Goal: Task Accomplishment & Management: Manage account settings

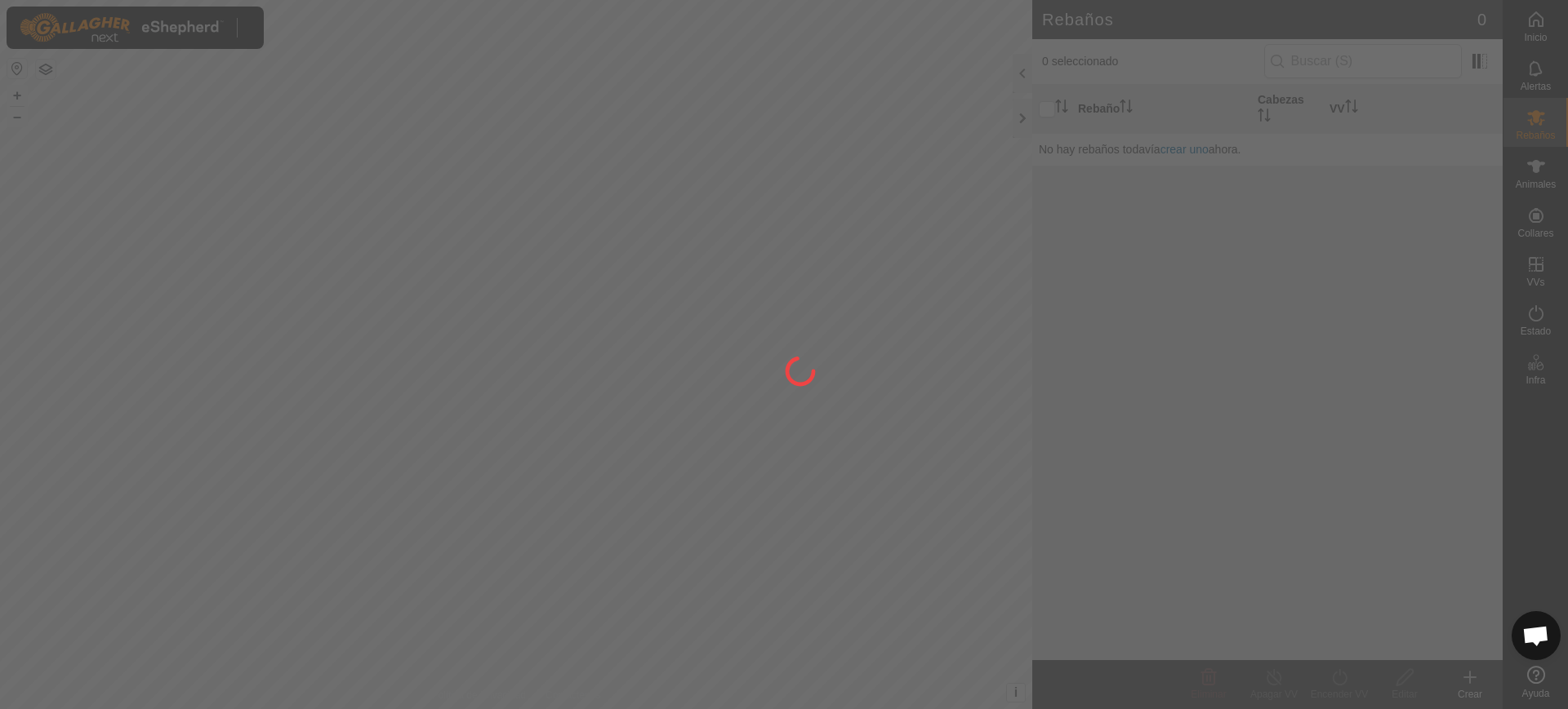
scroll to position [1242, 0]
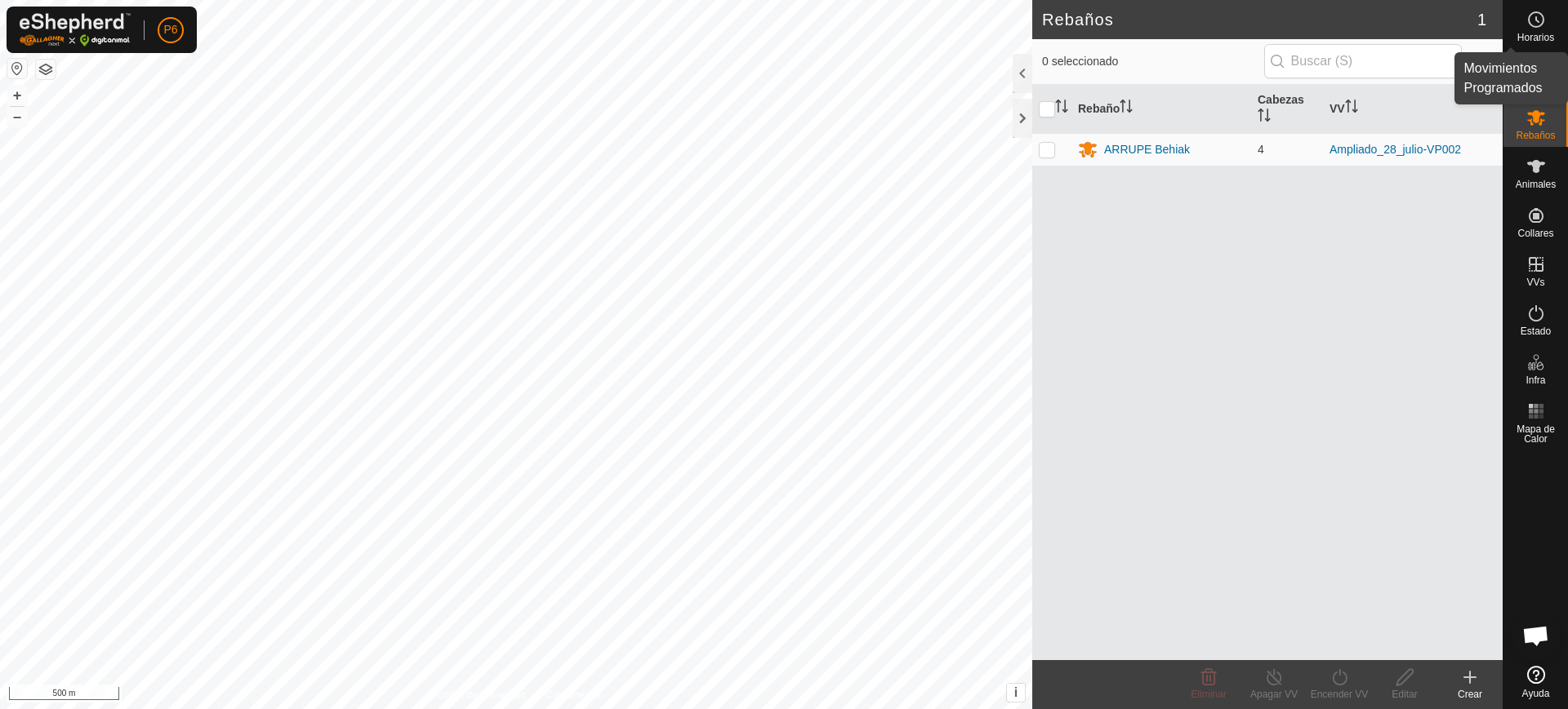
click at [1541, 29] on icon at bounding box center [1536, 20] width 20 height 20
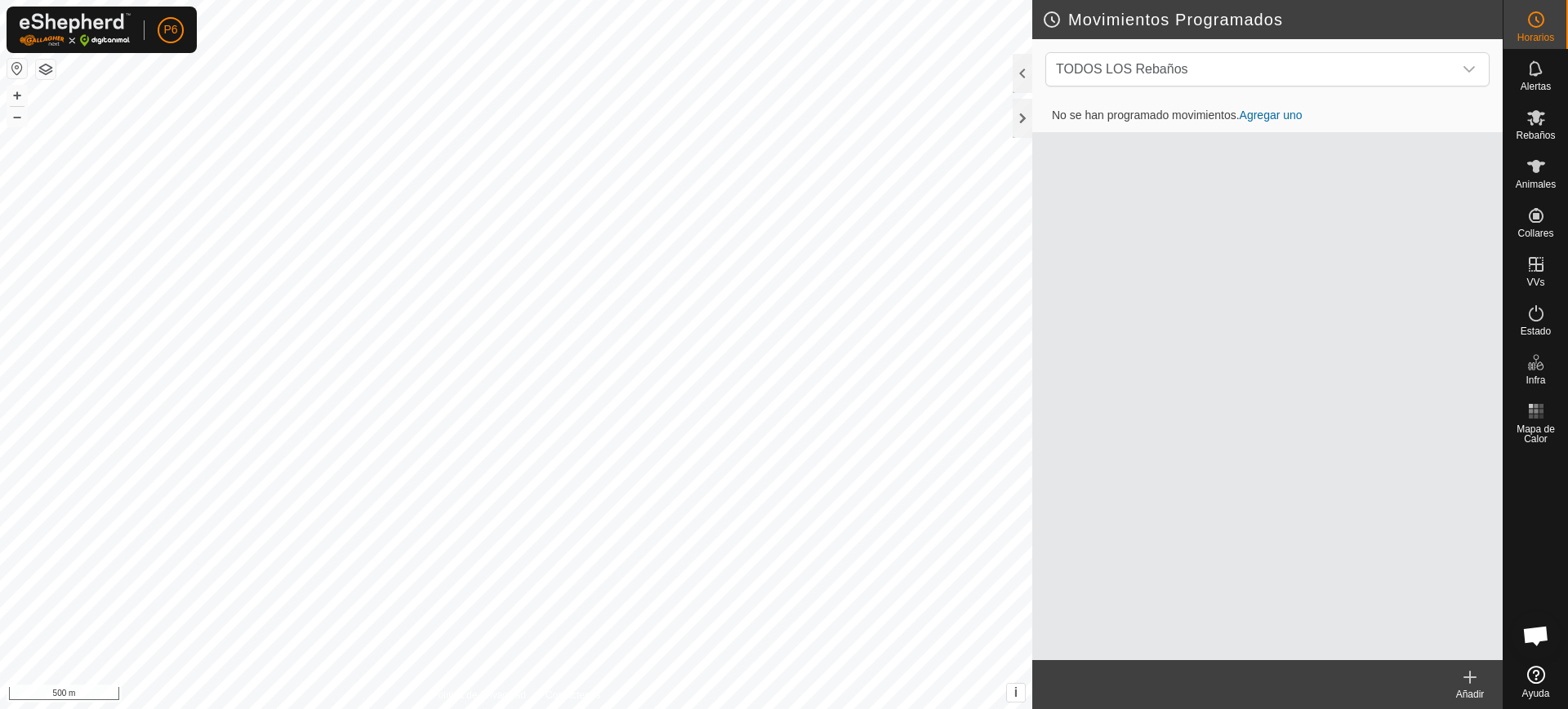
click at [1265, 115] on link "Agregar uno" at bounding box center [1270, 115] width 63 height 13
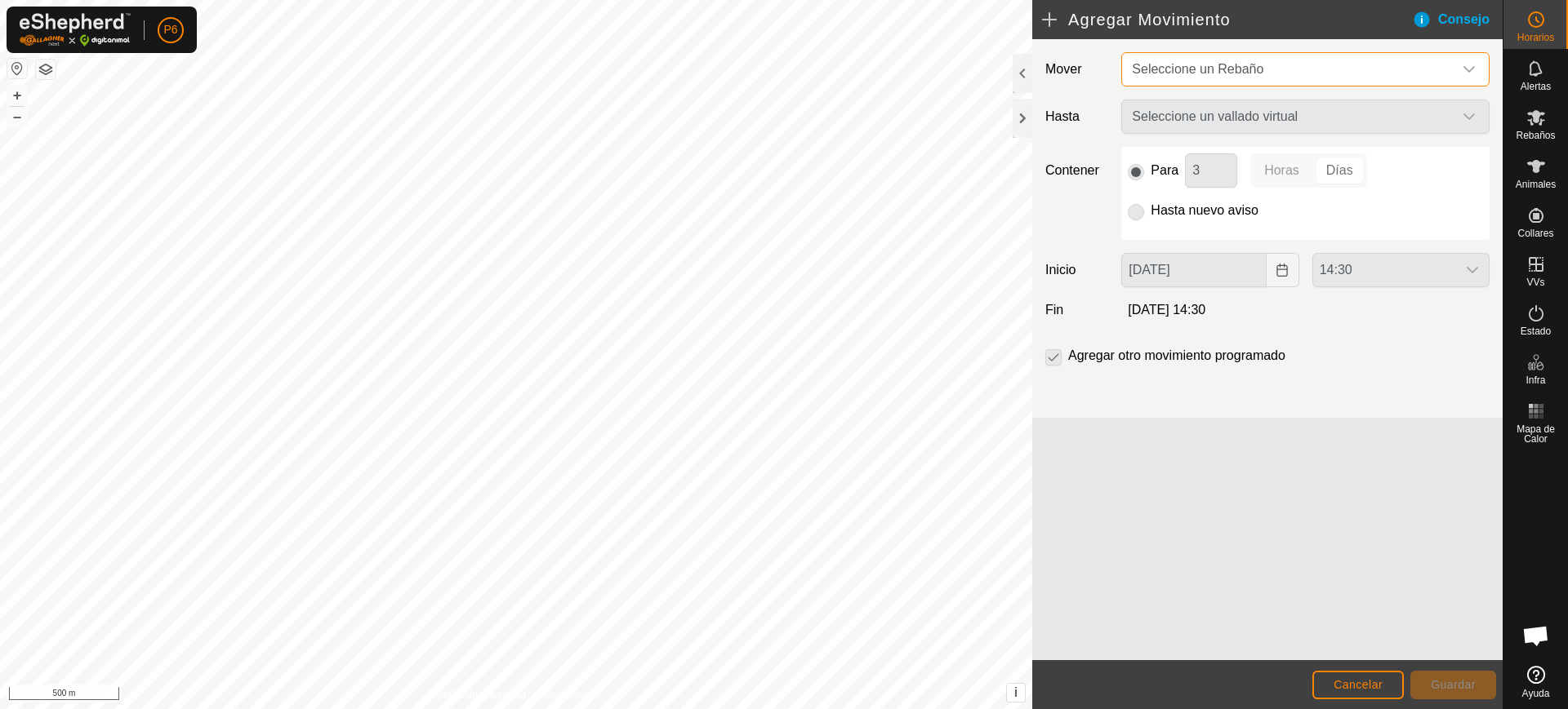
click at [1193, 68] on span "Seleccione un Rebaño" at bounding box center [1197, 69] width 132 height 14
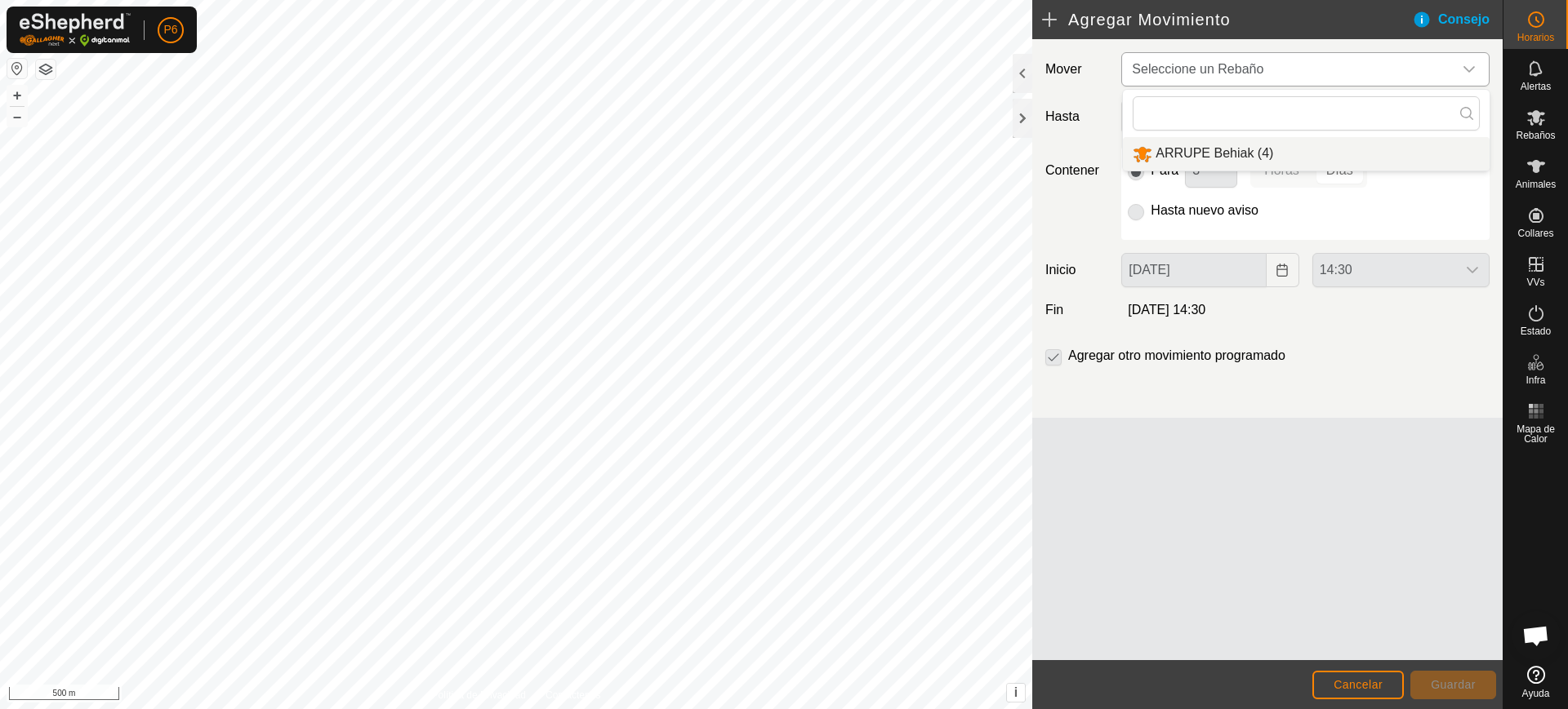
click at [1178, 156] on li "ARRUPE Behiak (4)" at bounding box center [1306, 154] width 367 height 34
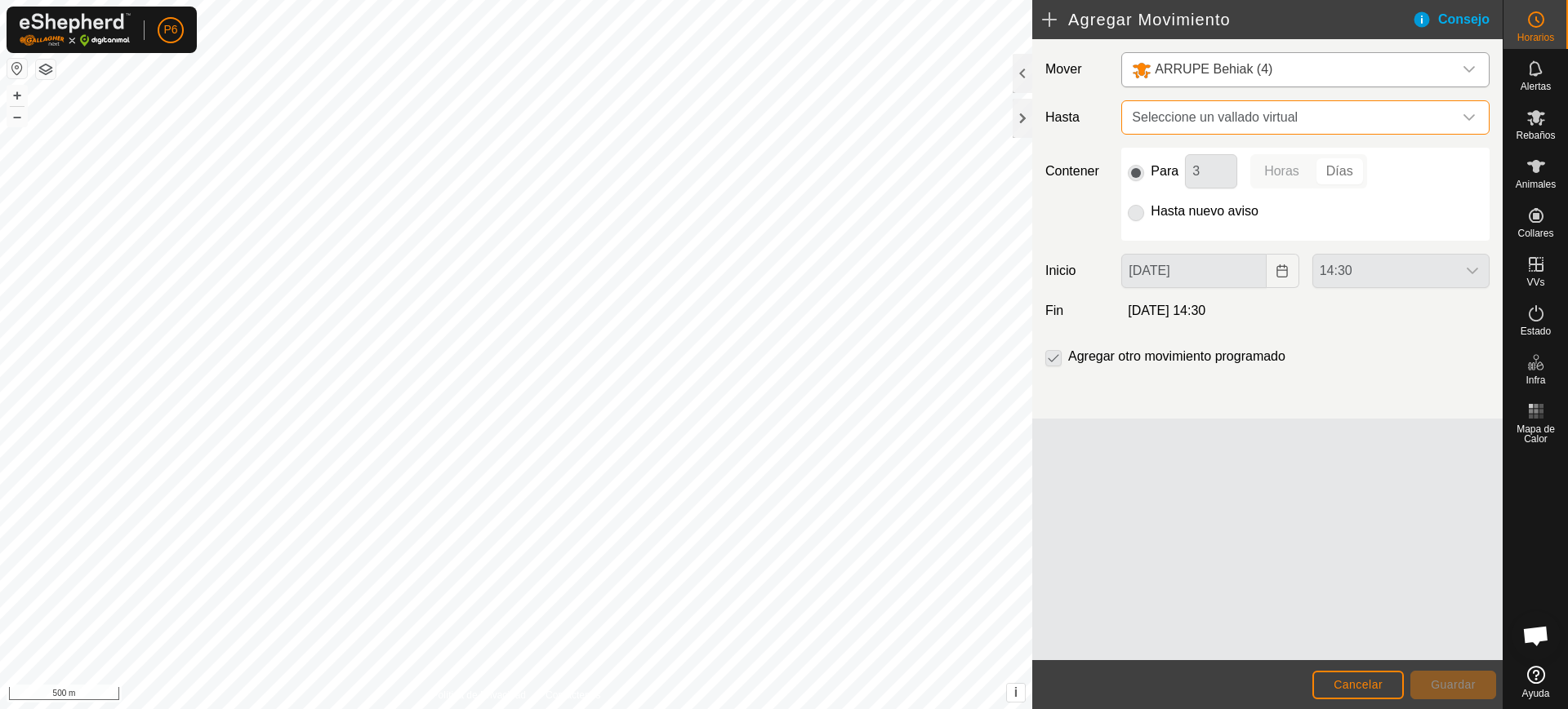
click at [1167, 116] on span "Seleccione un vallado virtual" at bounding box center [1289, 118] width 328 height 33
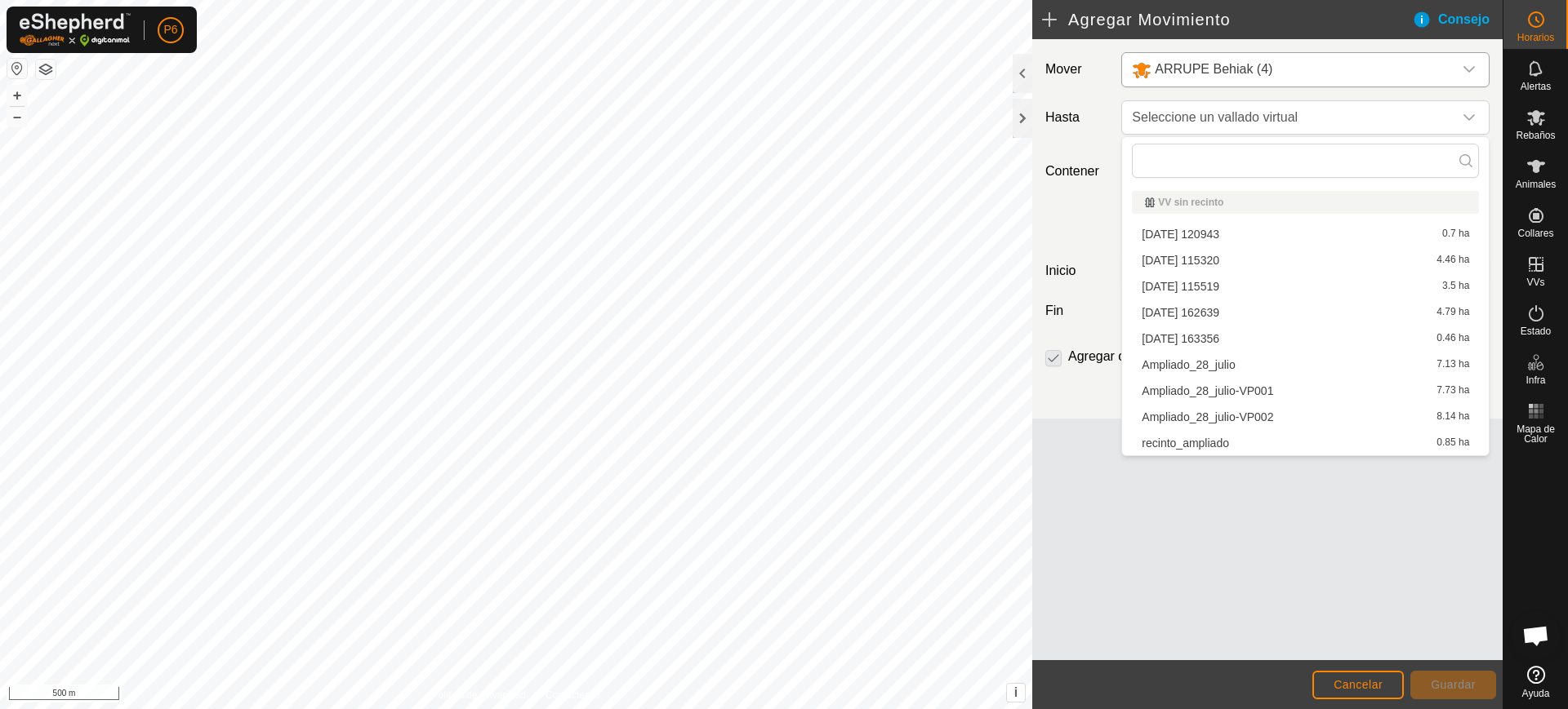
click at [18, 66] on button "button" at bounding box center [17, 68] width 20 height 20
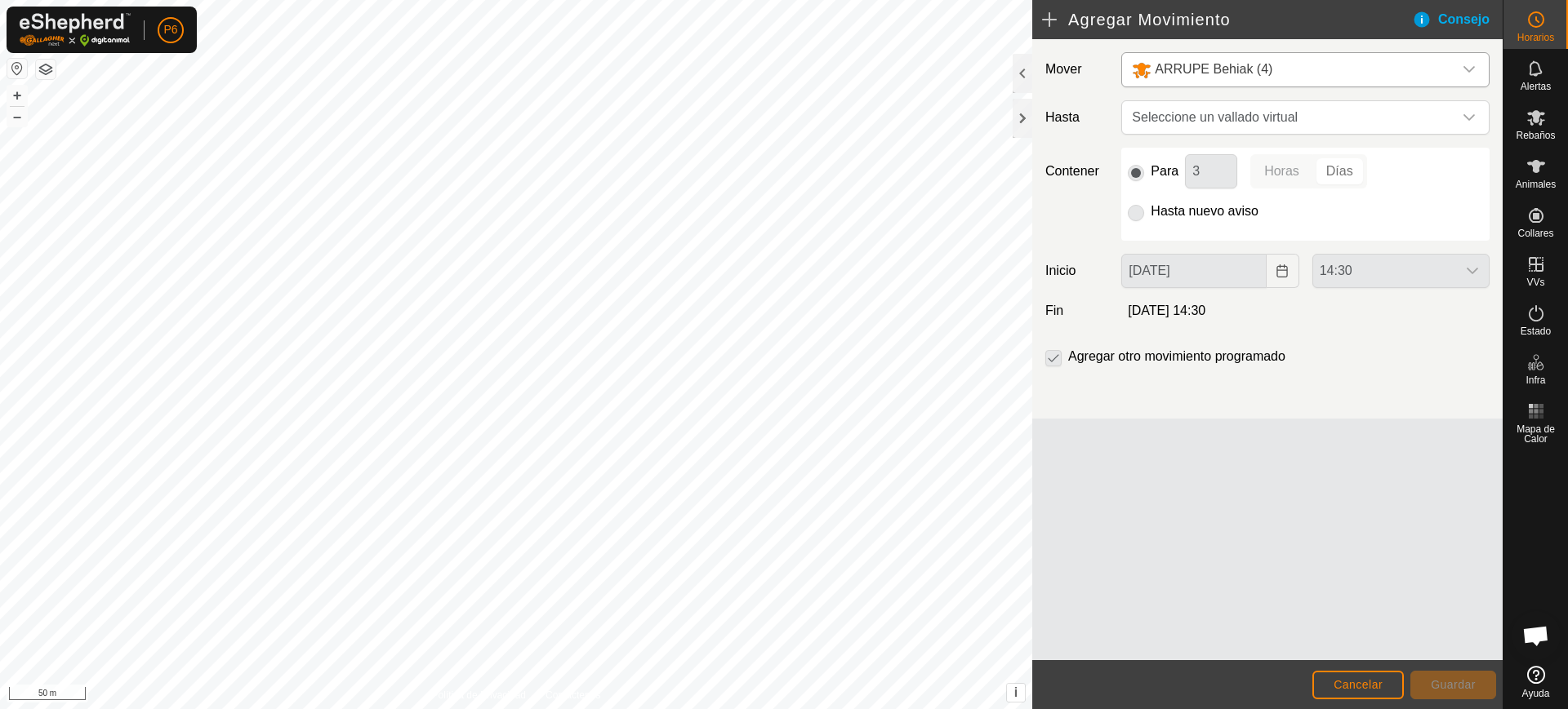
click at [1140, 173] on p-radiobutton at bounding box center [1136, 171] width 17 height 20
click at [1132, 212] on p-radiobutton at bounding box center [1136, 211] width 17 height 20
click at [1135, 209] on p-radiobutton at bounding box center [1136, 211] width 17 height 20
click at [1251, 110] on span "Seleccione un vallado virtual" at bounding box center [1289, 118] width 328 height 33
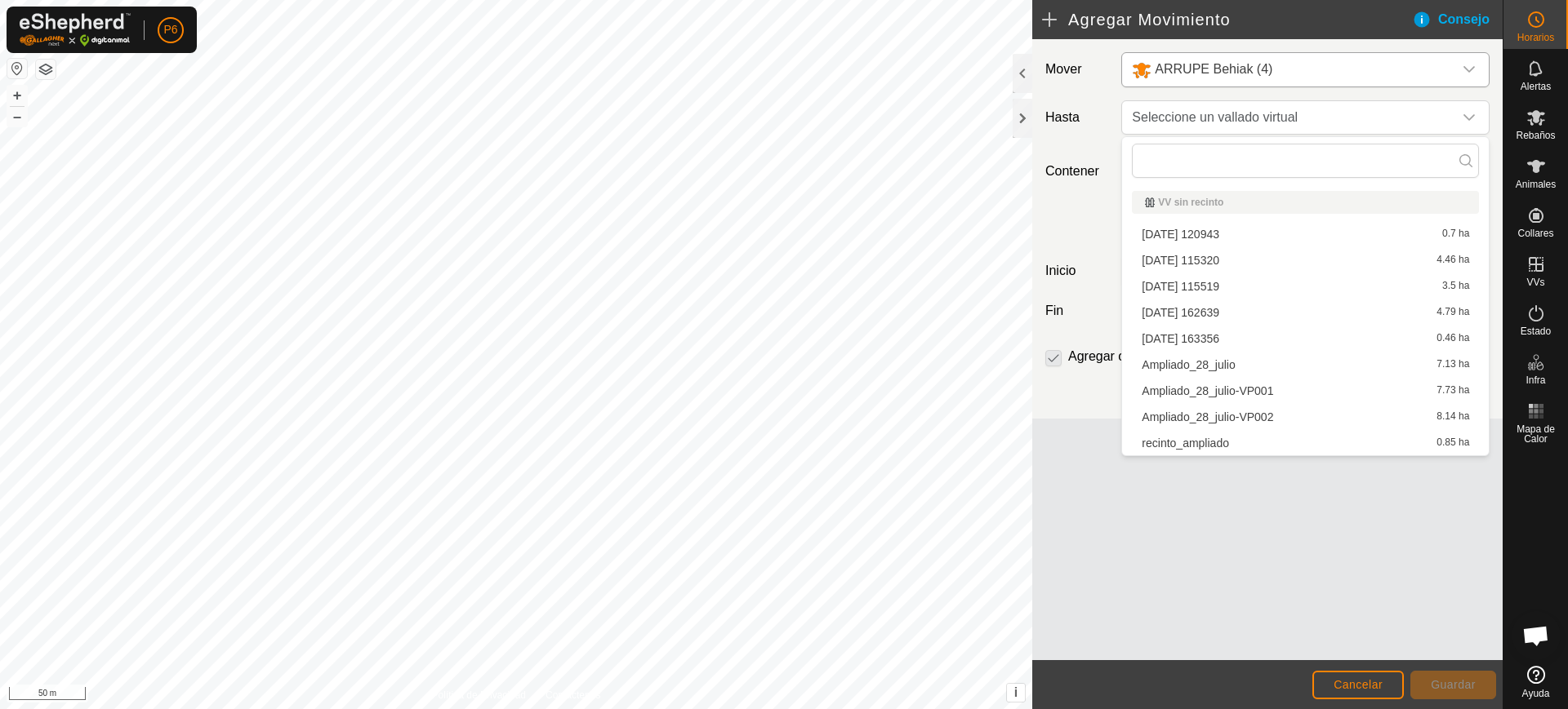
click at [1157, 307] on li "[DATE] 162639 4.79 ha" at bounding box center [1306, 313] width 347 height 24
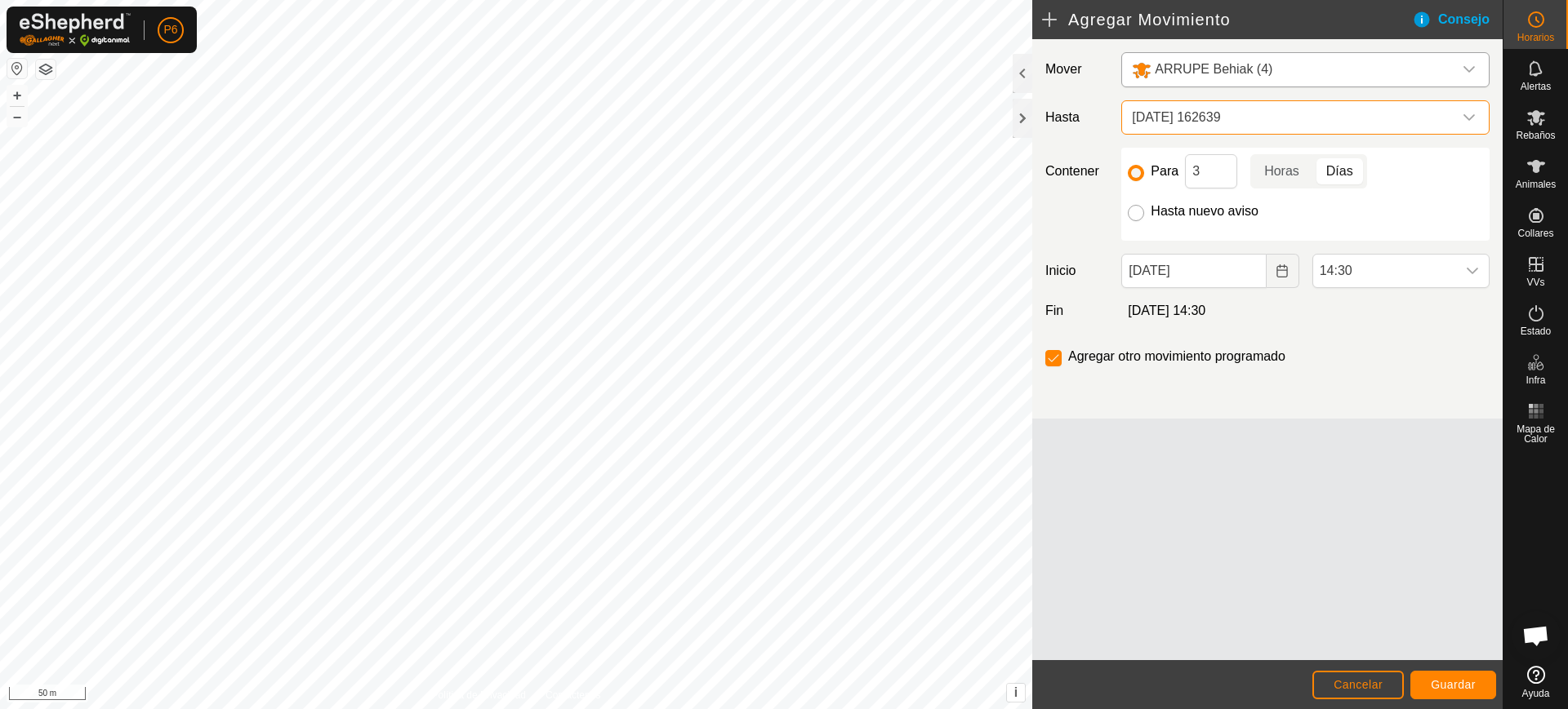
click at [1137, 213] on input "Hasta nuevo aviso" at bounding box center [1136, 214] width 17 height 17
radio input "true"
click at [1059, 356] on input "checkbox" at bounding box center [1054, 358] width 17 height 17
checkbox input "true"
click at [1282, 271] on icon "Choose Date" at bounding box center [1282, 271] width 13 height 13
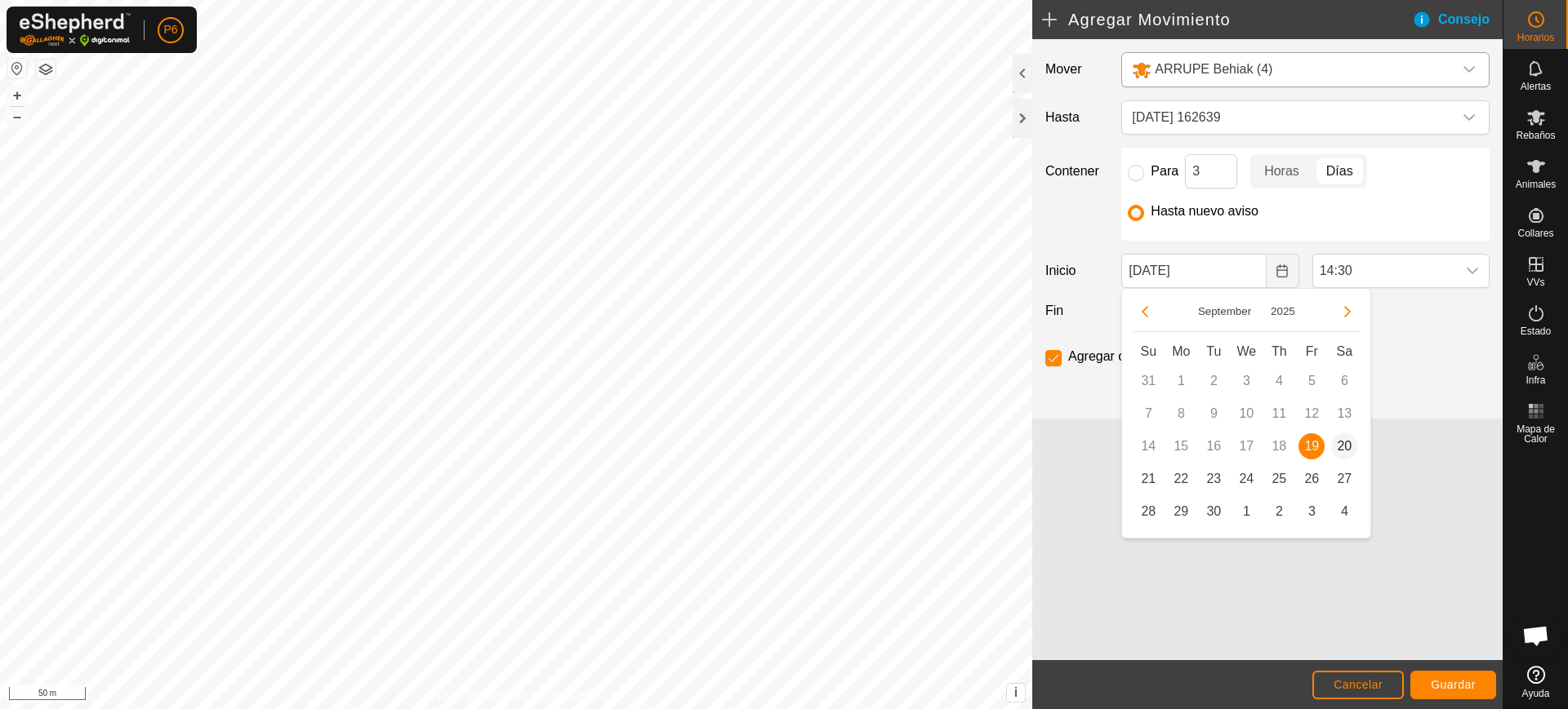
click at [1341, 445] on span "20" at bounding box center [1344, 447] width 26 height 26
type input "[DATE]"
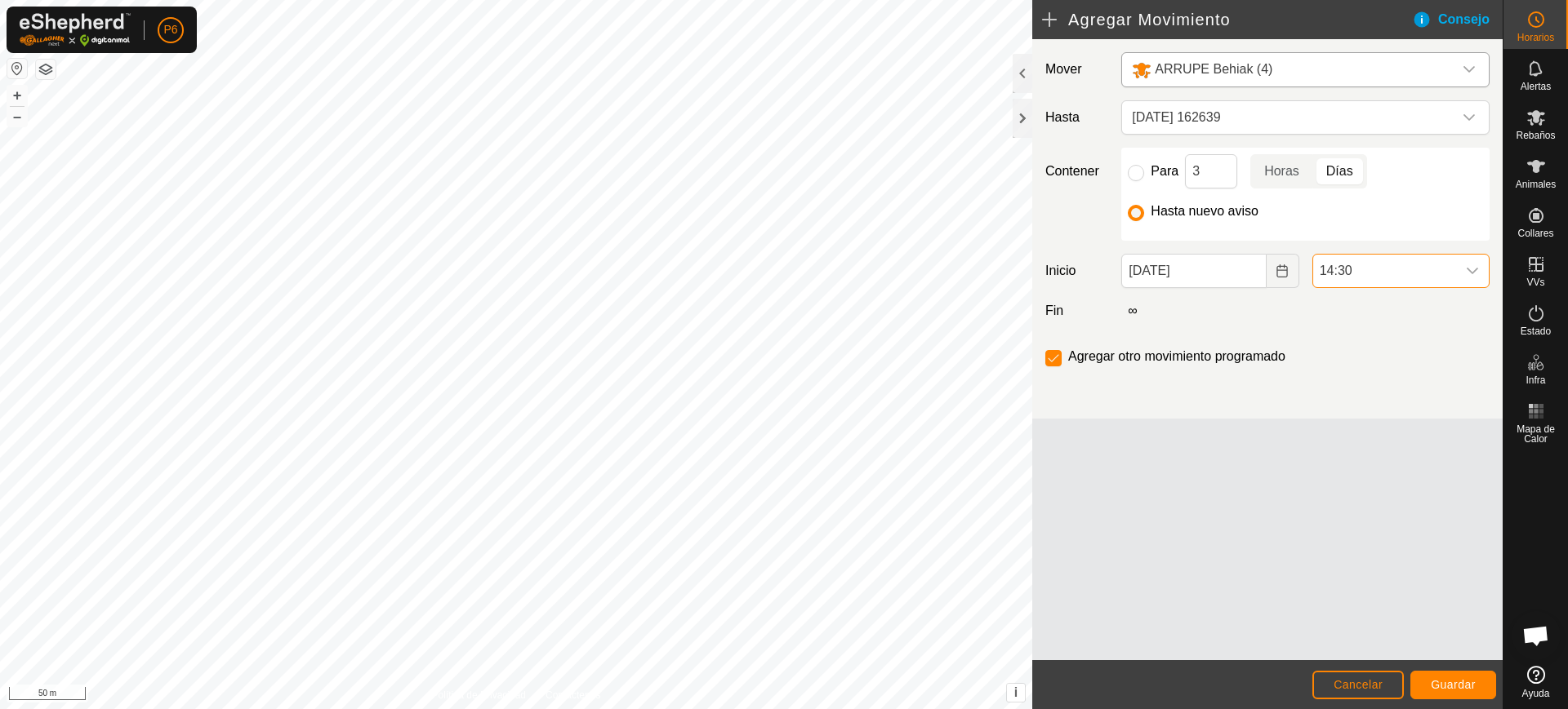
click at [1354, 264] on span "14:30" at bounding box center [1384, 271] width 143 height 33
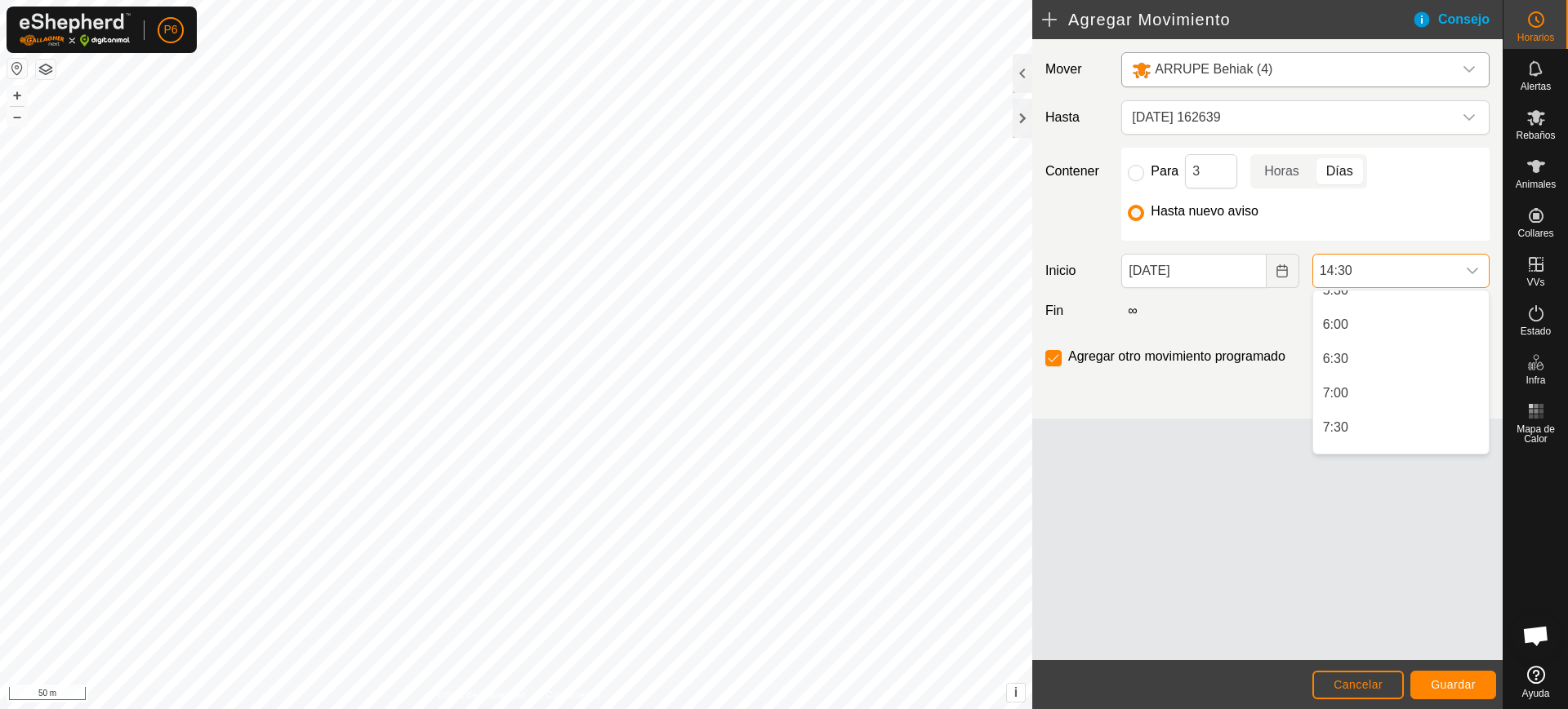
scroll to position [358, 0]
click at [1350, 393] on li "8:00" at bounding box center [1401, 395] width 175 height 33
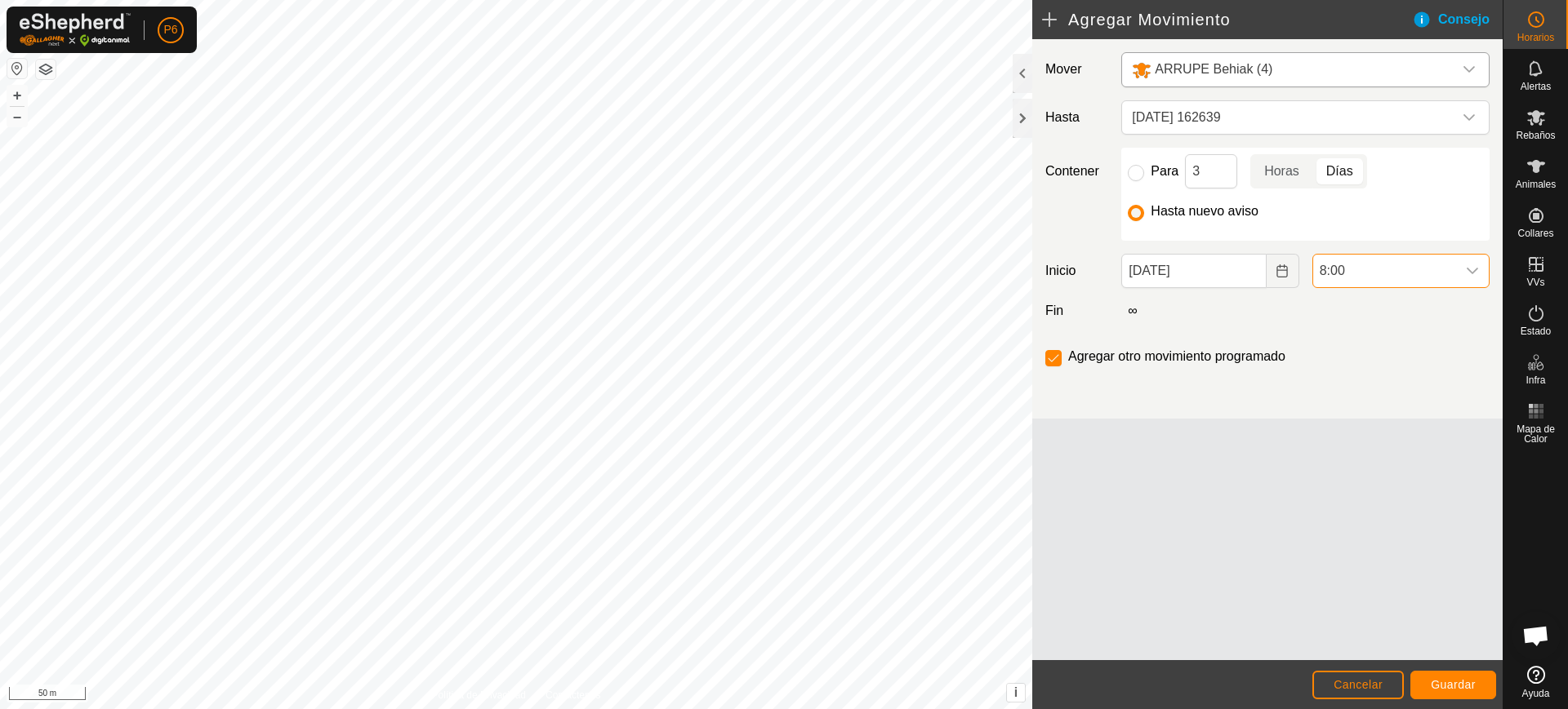
scroll to position [864, 0]
click at [1459, 278] on div "dropdown trigger" at bounding box center [1472, 271] width 33 height 33
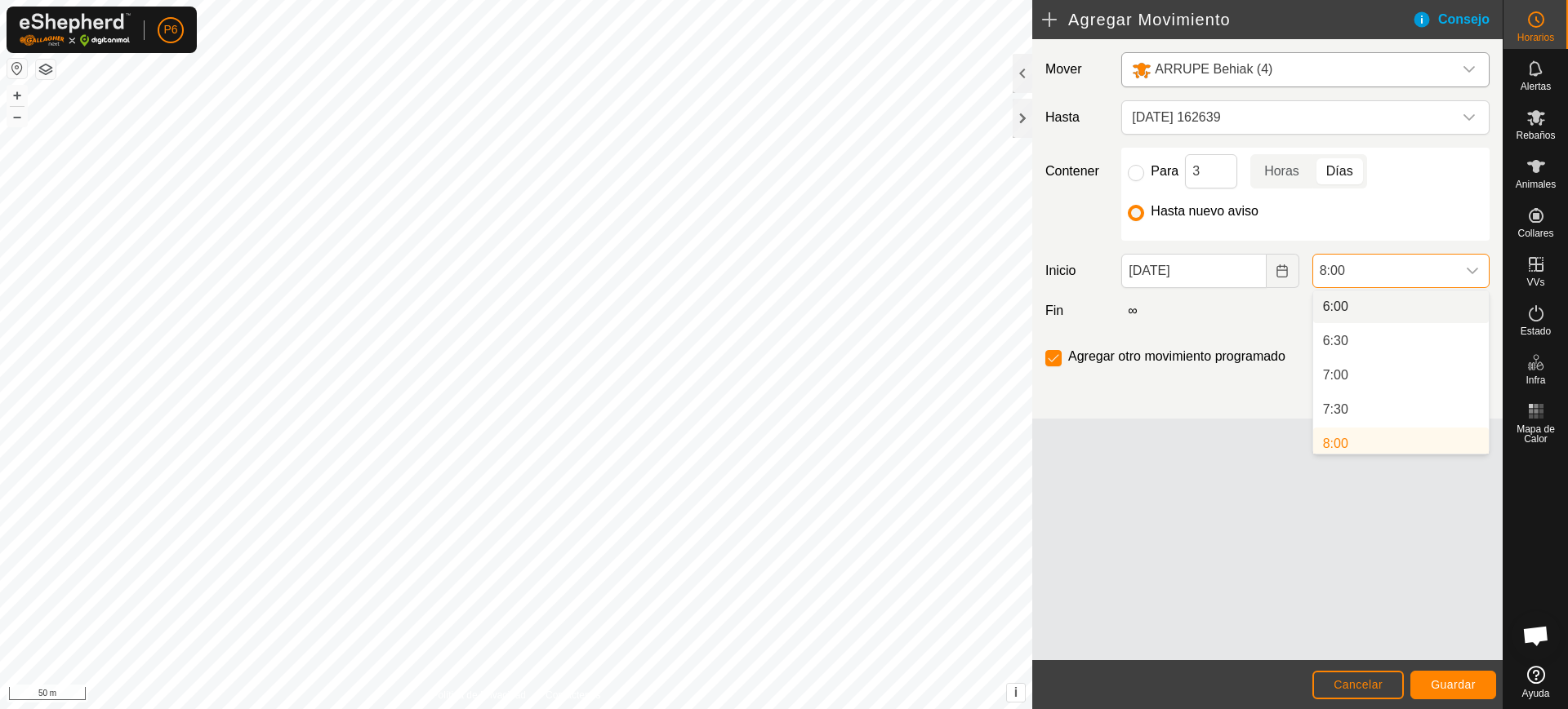
scroll to position [418, 0]
click at [1344, 405] on li "7:30" at bounding box center [1401, 403] width 175 height 33
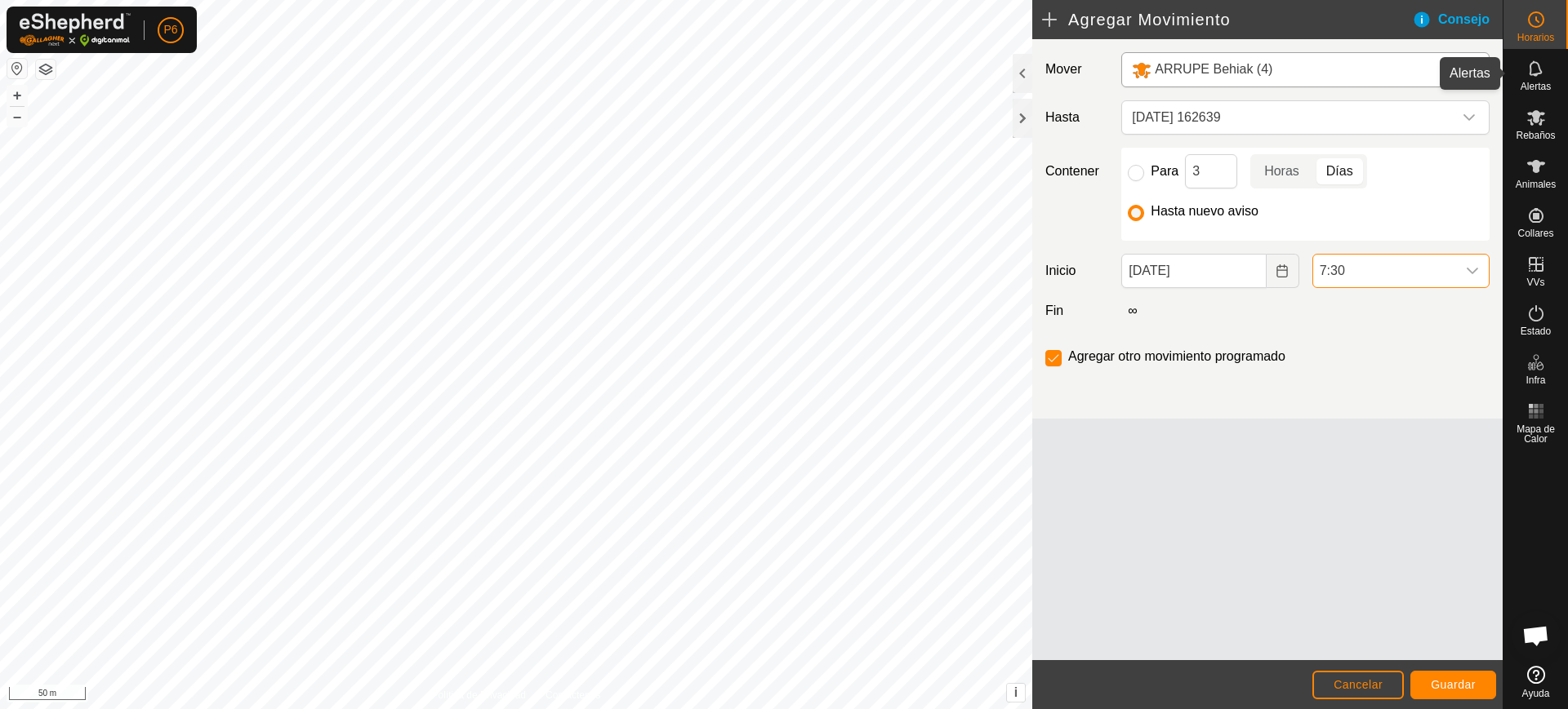
click at [1532, 72] on icon at bounding box center [1536, 68] width 20 height 20
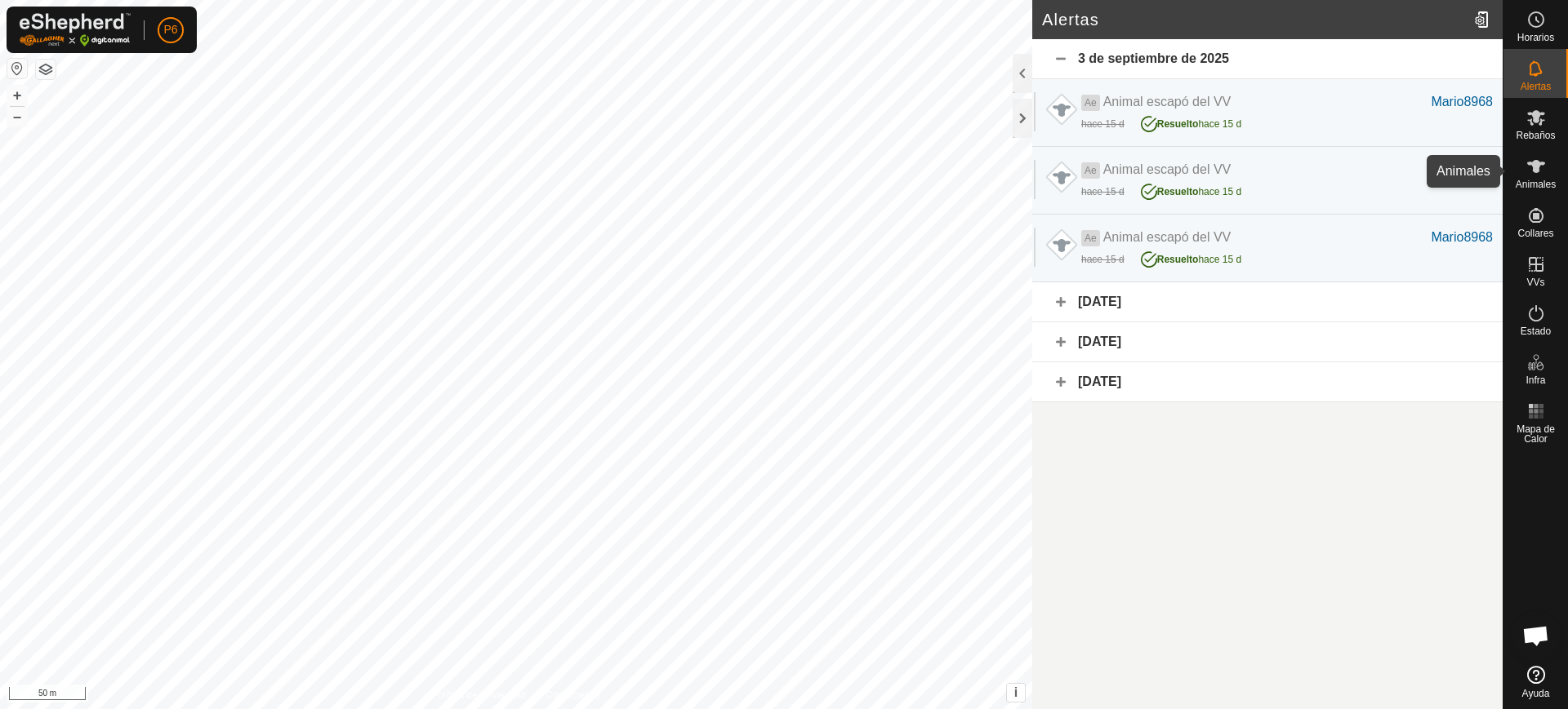
click at [1534, 181] on span "Animales" at bounding box center [1535, 185] width 40 height 10
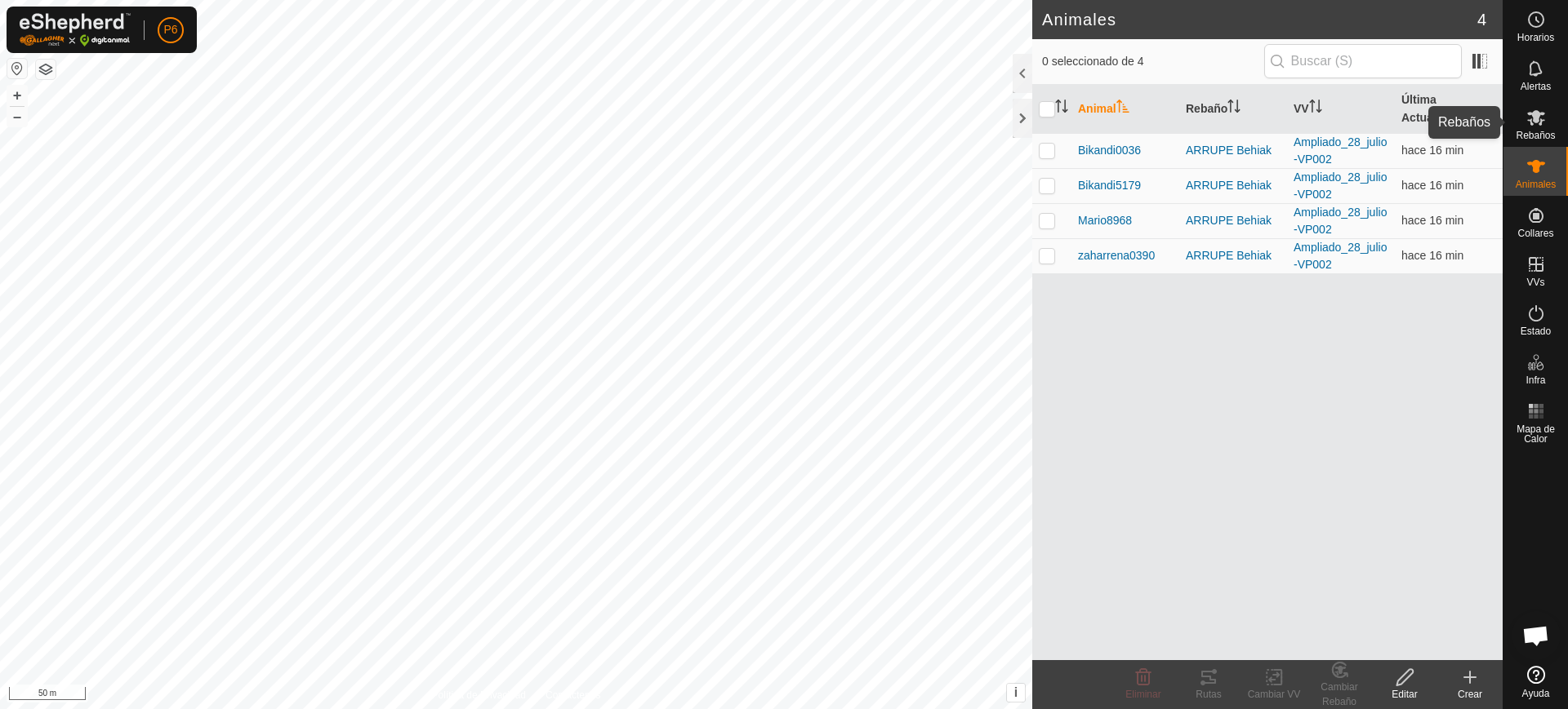
click at [1540, 119] on icon at bounding box center [1536, 118] width 20 height 20
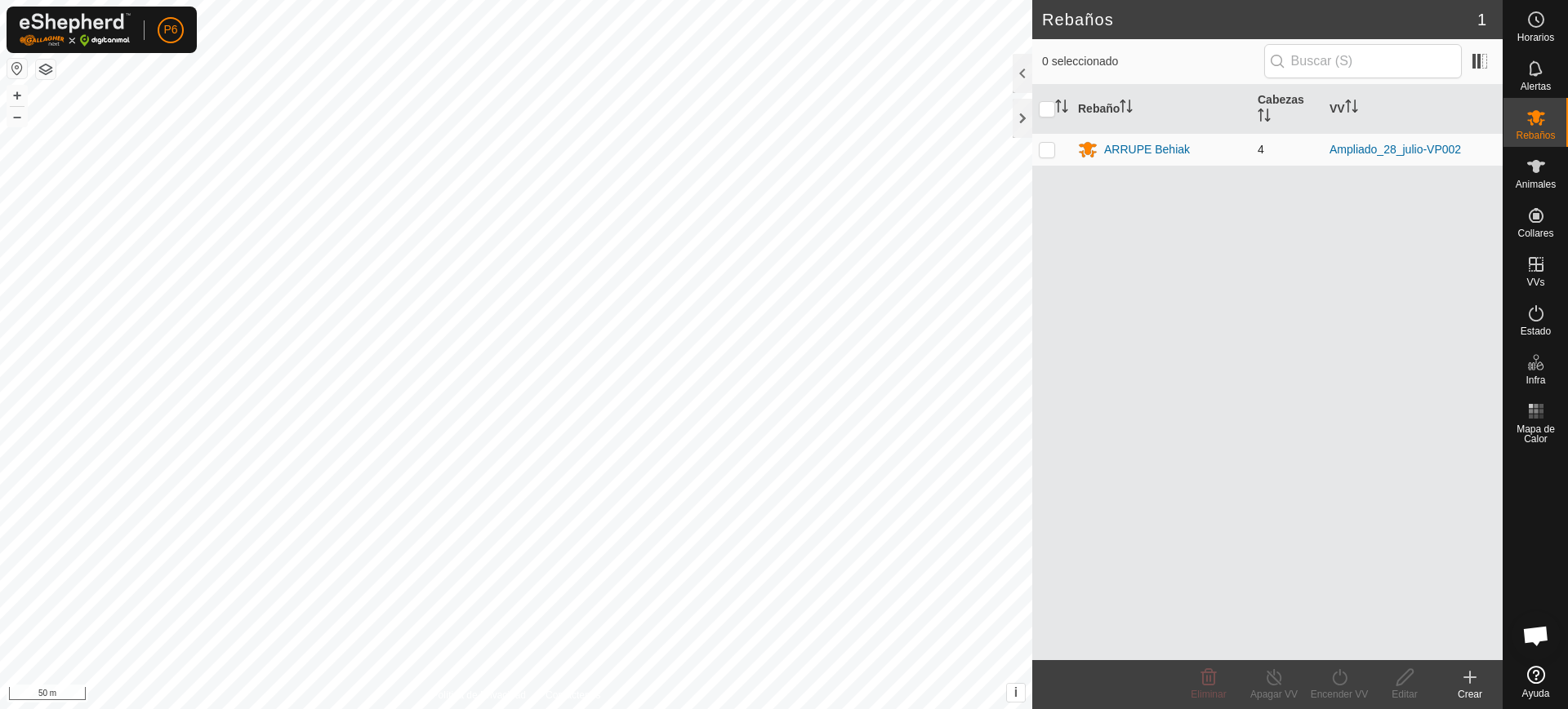
click at [1047, 147] on p-checkbox at bounding box center [1047, 149] width 17 height 13
checkbox input "true"
click at [1331, 685] on icon at bounding box center [1340, 677] width 21 height 20
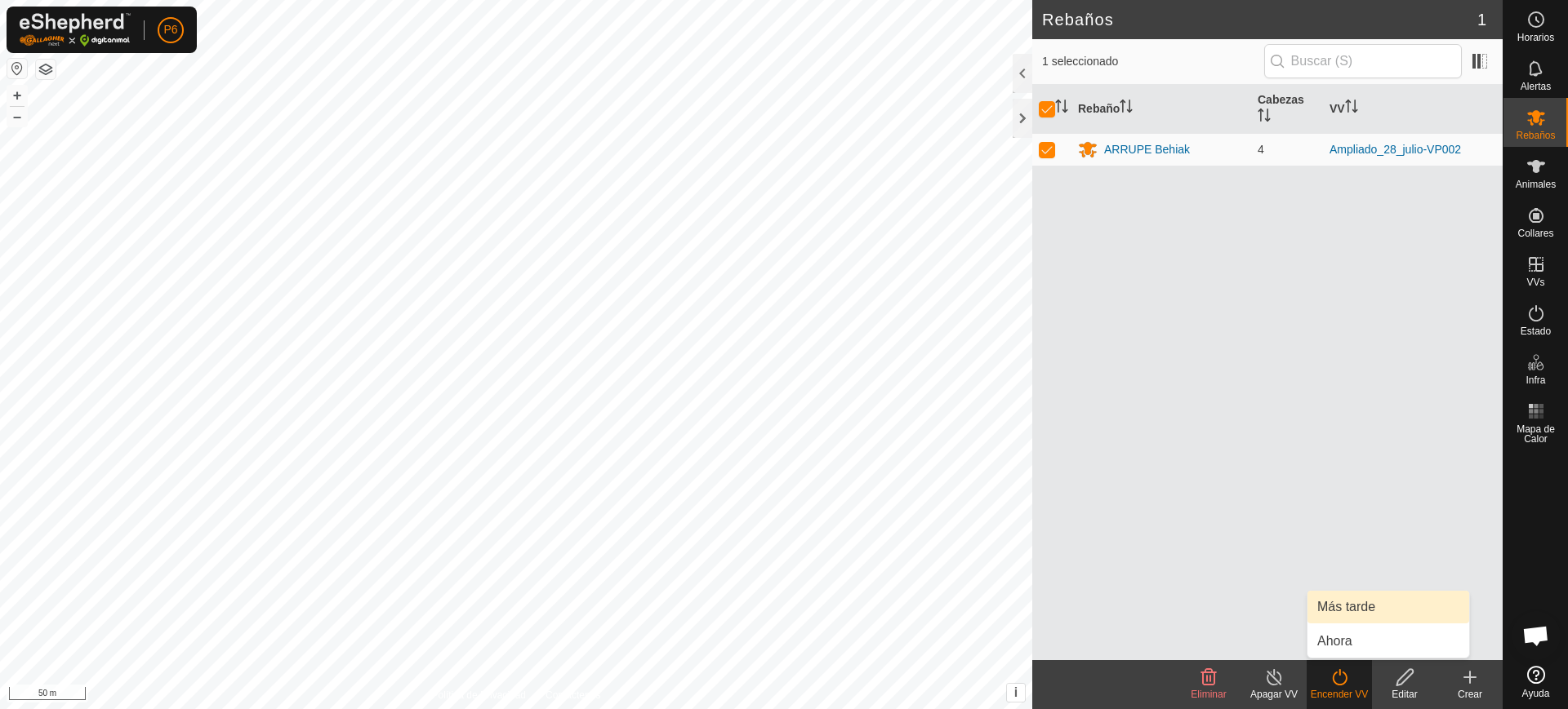
click at [1338, 605] on link "Más tarde" at bounding box center [1388, 607] width 161 height 33
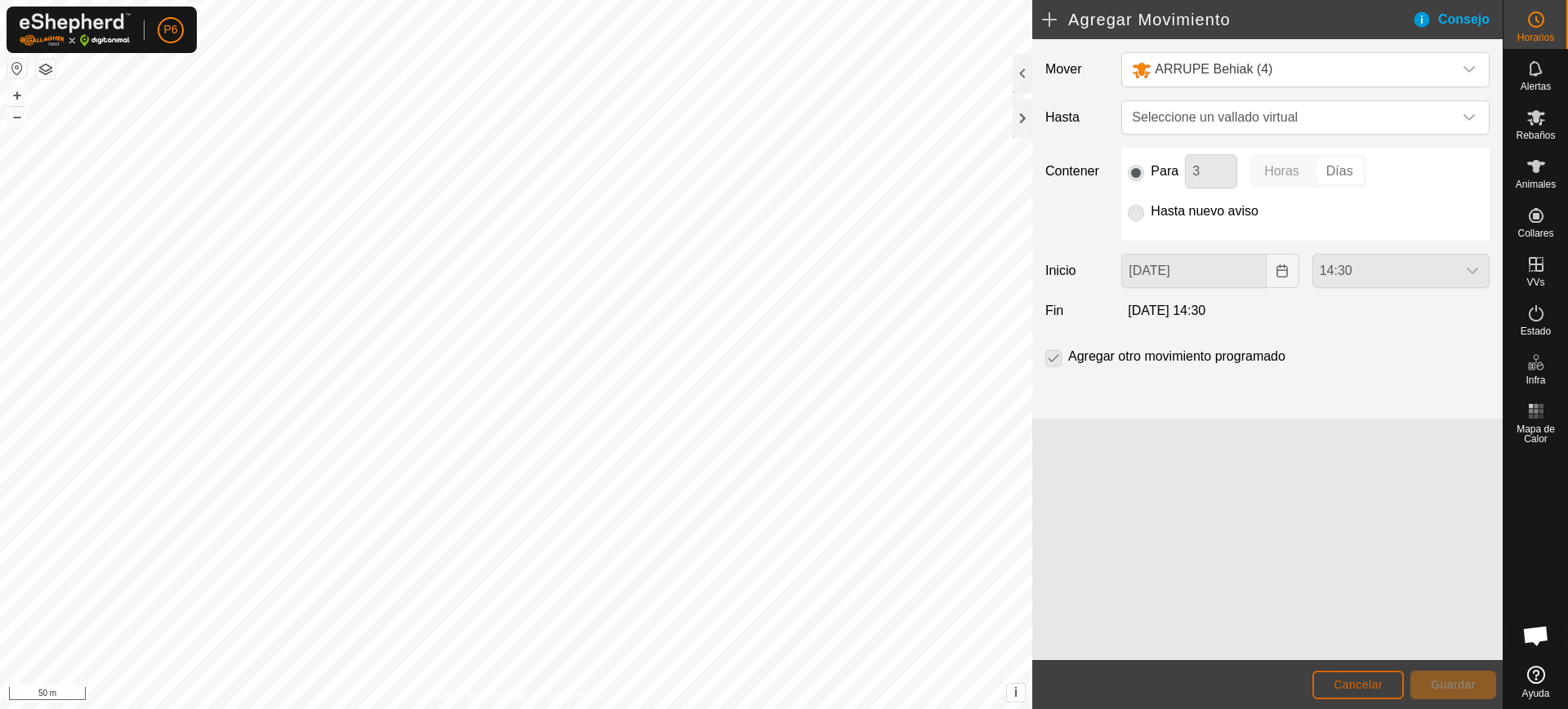
click at [1316, 676] on button "Cancelar" at bounding box center [1358, 685] width 91 height 29
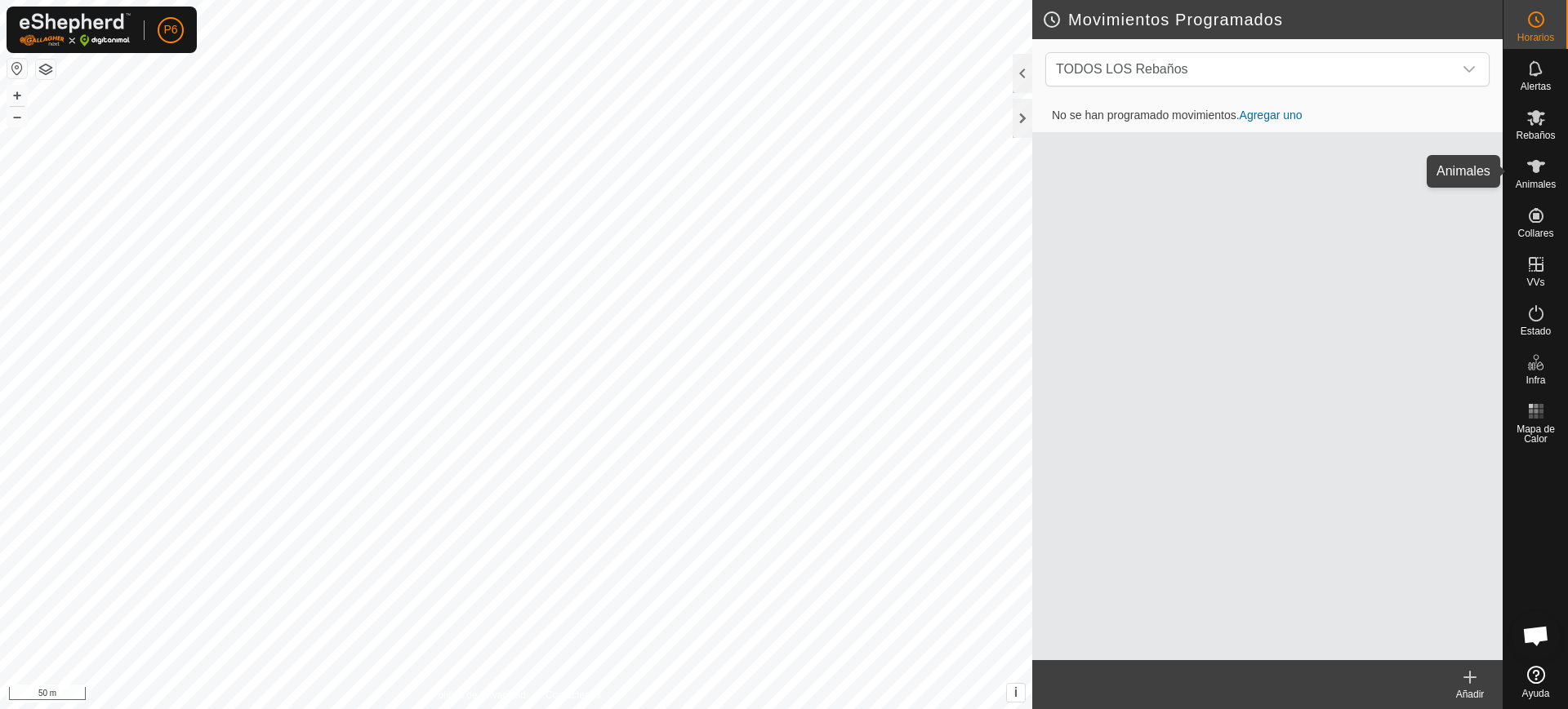
click at [1534, 176] on es-animals-svg-icon at bounding box center [1536, 167] width 30 height 26
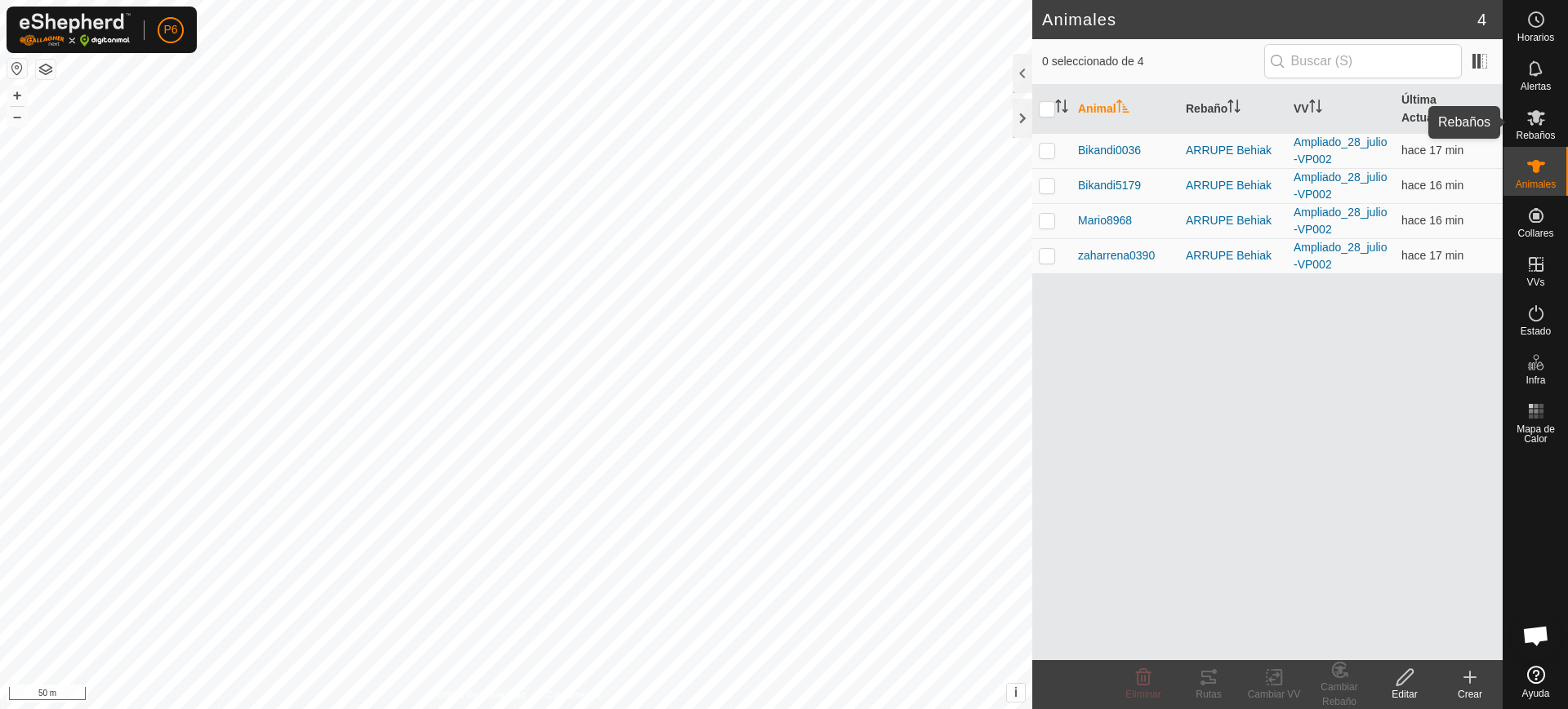
click at [1528, 131] on span "Rebaños" at bounding box center [1535, 135] width 39 height 10
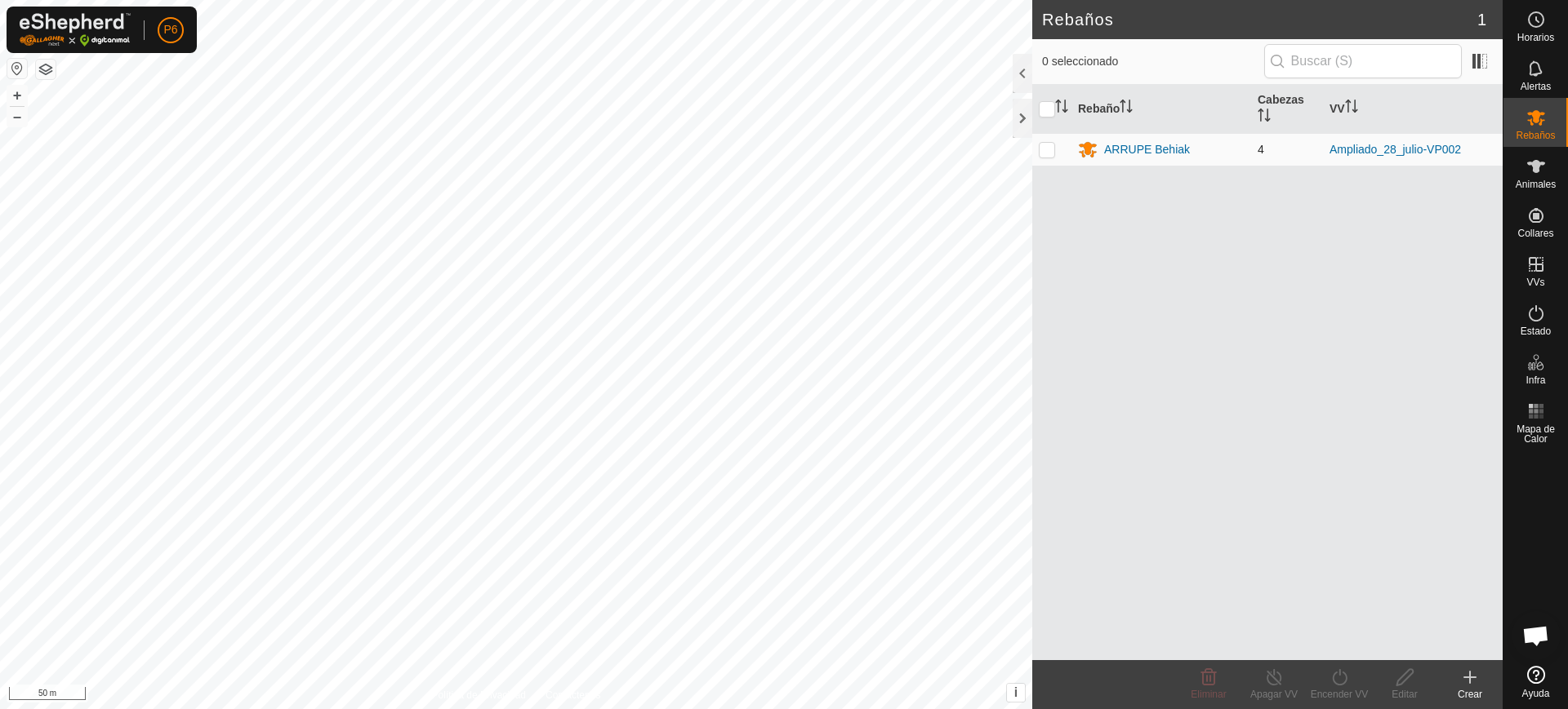
click at [1050, 146] on p-checkbox at bounding box center [1047, 149] width 17 height 13
checkbox input "true"
click at [1338, 692] on div "Encender VV" at bounding box center [1339, 695] width 65 height 15
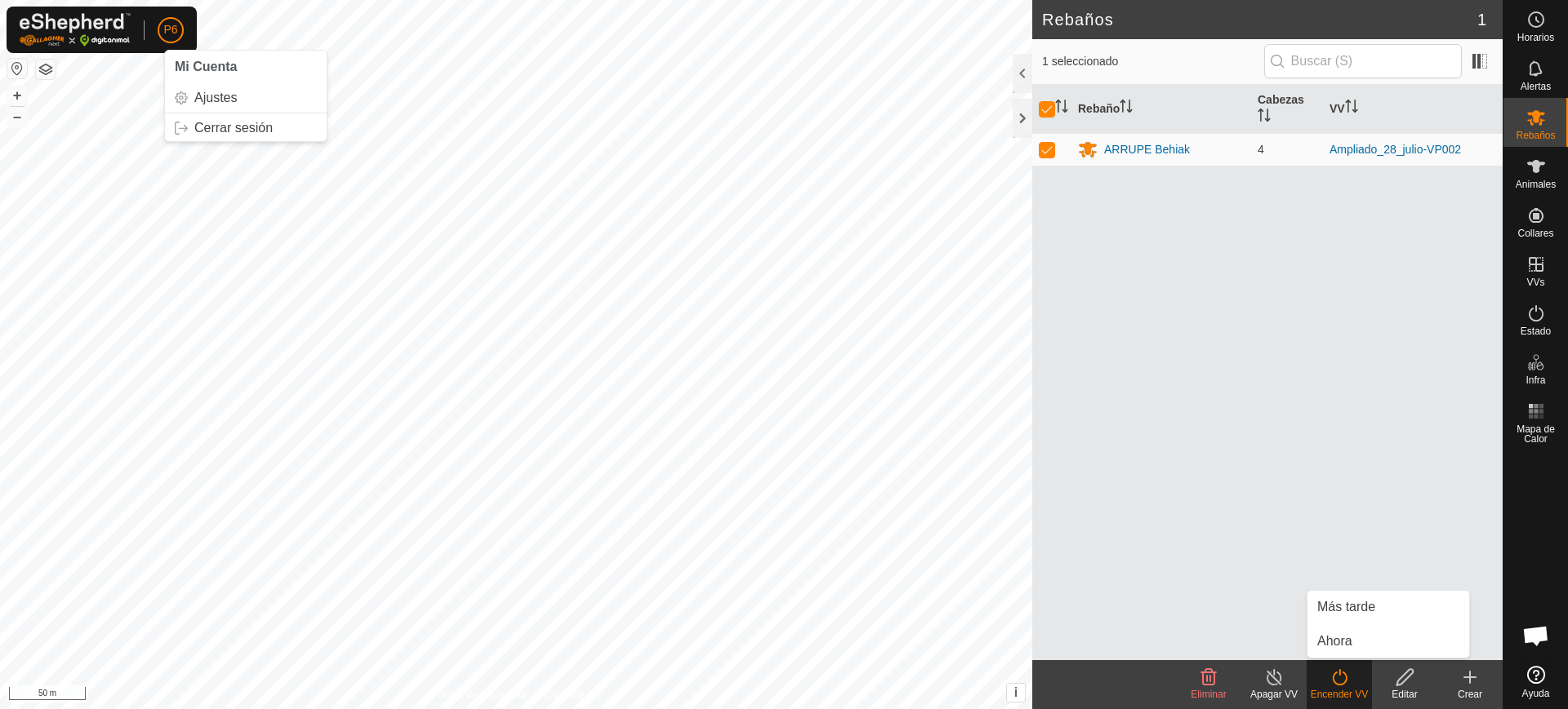
click at [163, 33] on span "P6" at bounding box center [170, 30] width 14 height 17
click at [213, 125] on link "Cerrar sesión" at bounding box center [245, 128] width 161 height 26
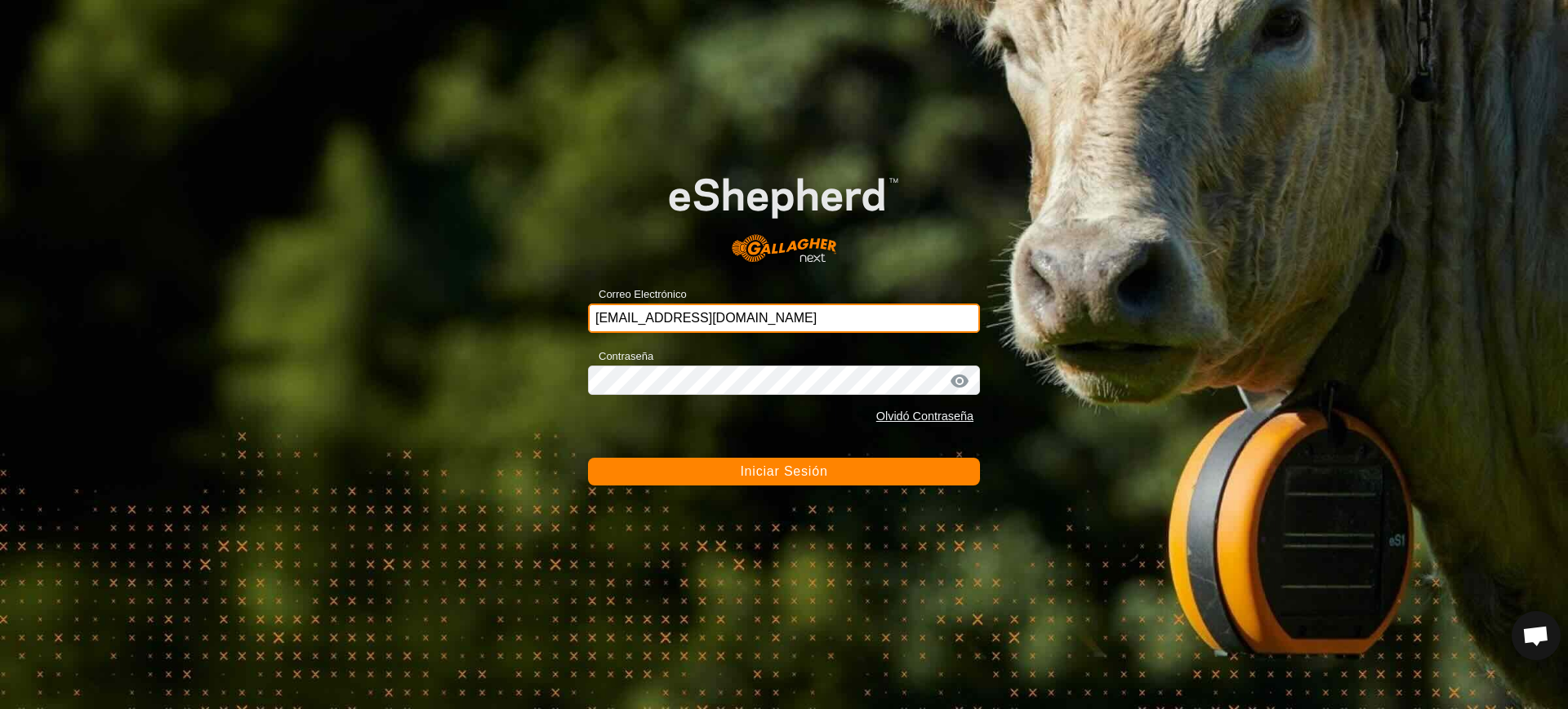
click at [877, 308] on input "[EMAIL_ADDRESS][DOMAIN_NAME]" at bounding box center [784, 319] width 392 height 30
type input "[EMAIL_ADDRESS][DOMAIN_NAME]"
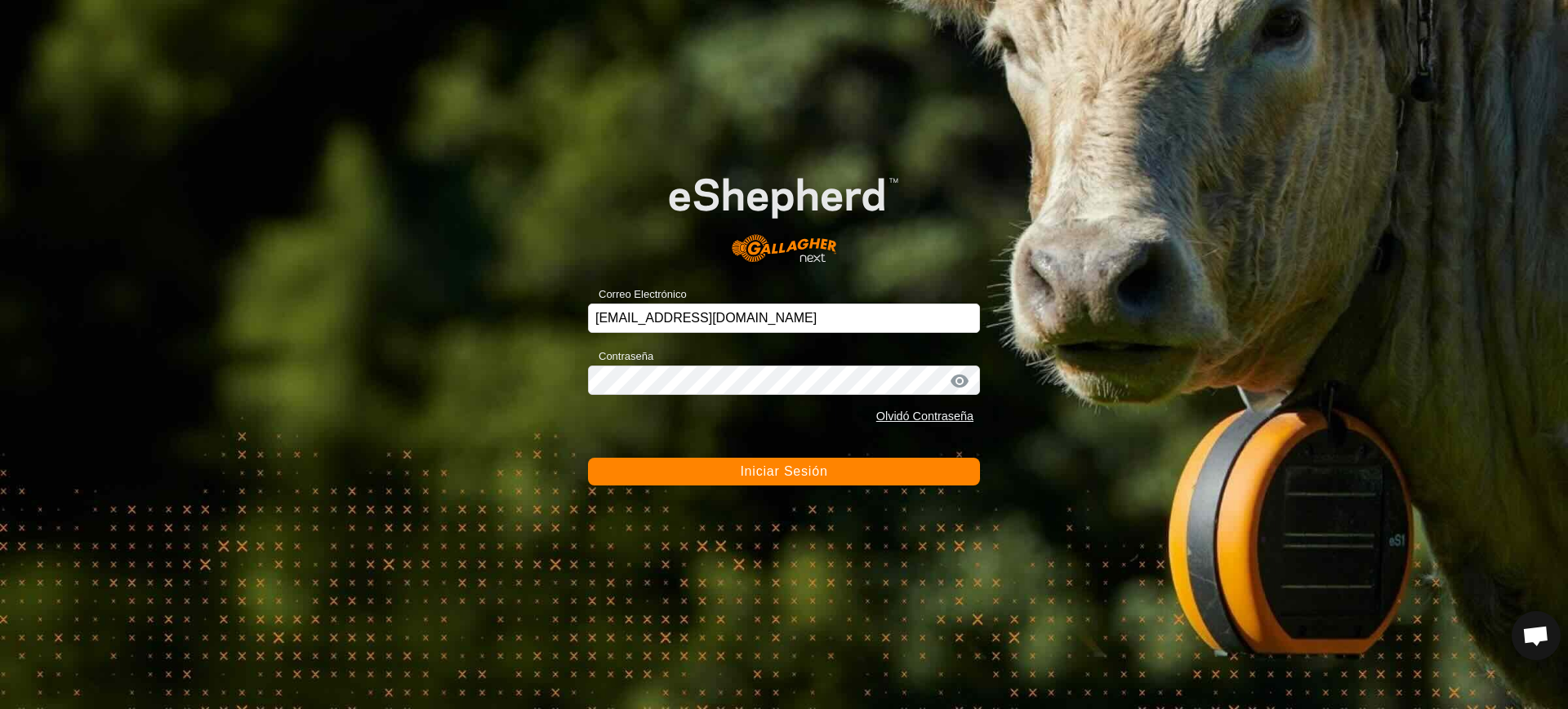
click at [735, 455] on form "Correo Electrónico [EMAIL_ADDRESS][DOMAIN_NAME] Contraseña Olvidó Contraseña In…" at bounding box center [784, 315] width 392 height 341
click at [749, 474] on span "Iniciar Sesión" at bounding box center [784, 471] width 88 height 14
